Goal: Information Seeking & Learning: Learn about a topic

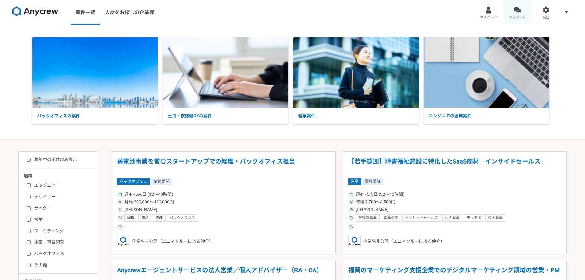
click at [518, 11] on div at bounding box center [517, 9] width 7 height 7
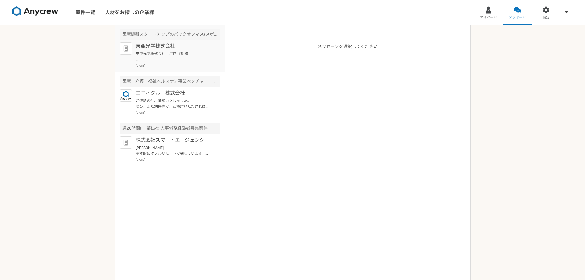
click at [172, 60] on p "東亜光学株式会社　ご担当者 様 はじめまして。[PERSON_NAME]と申します。 フリーランスで昼夜問わず柔軟に稼働しており、スタートアップ企業での経理な…" at bounding box center [174, 56] width 76 height 11
click at [74, 10] on link "案件一覧" at bounding box center [86, 12] width 30 height 25
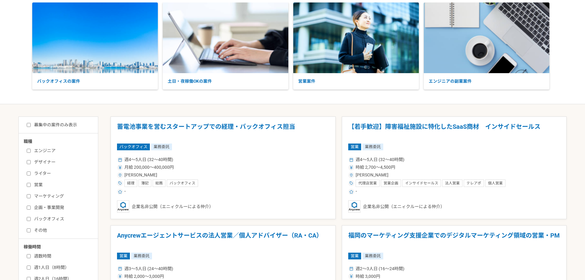
scroll to position [92, 0]
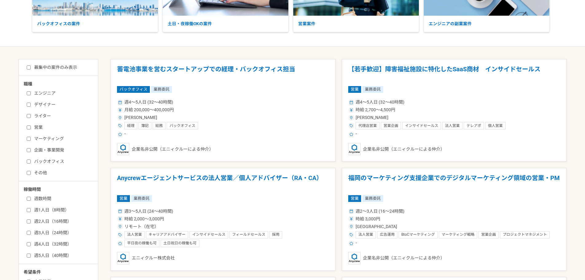
click at [37, 160] on label "バックオフィス" at bounding box center [62, 161] width 71 height 6
click at [31, 160] on input "バックオフィス" at bounding box center [29, 162] width 4 height 4
checkbox input "true"
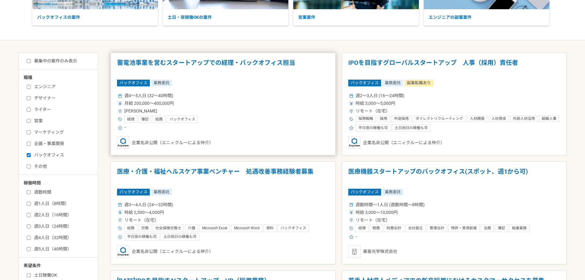
scroll to position [92, 0]
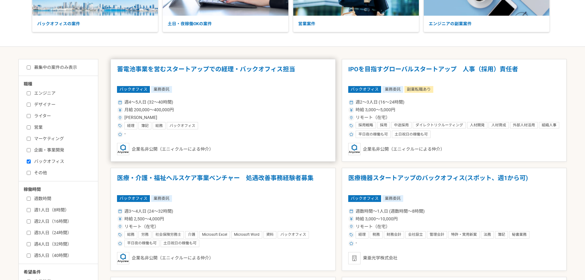
click at [266, 130] on div "週4〜5人日 (32〜40時間) 月給 200,000〜400,000円 [PERSON_NAME] 経理 簿記 総務 バックオフィス -" at bounding box center [223, 118] width 212 height 40
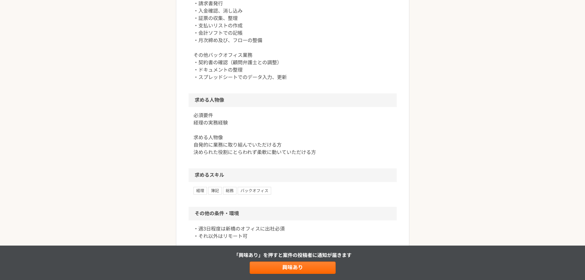
scroll to position [307, 0]
